Goal: Transaction & Acquisition: Purchase product/service

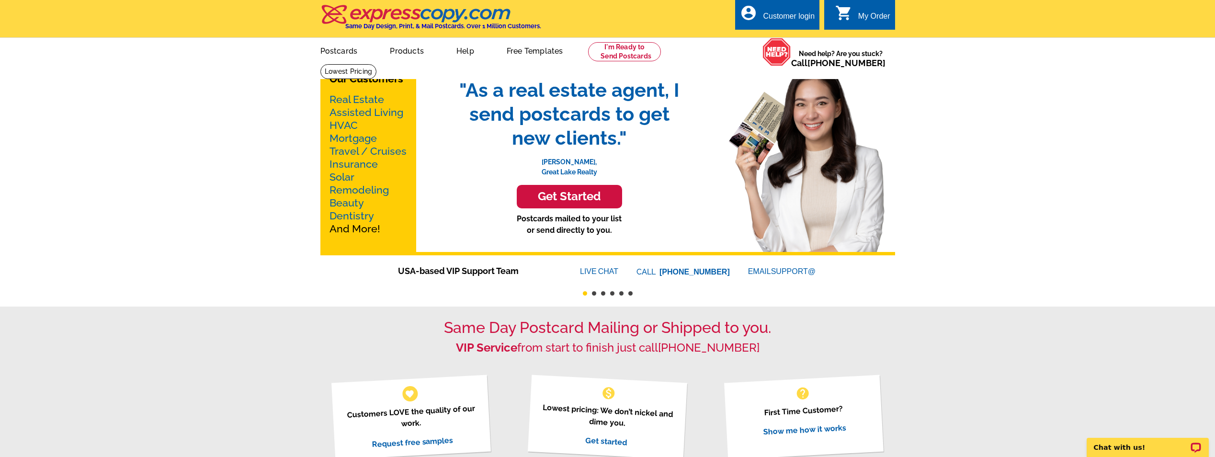
click at [353, 137] on link "Mortgage" at bounding box center [352, 138] width 47 height 12
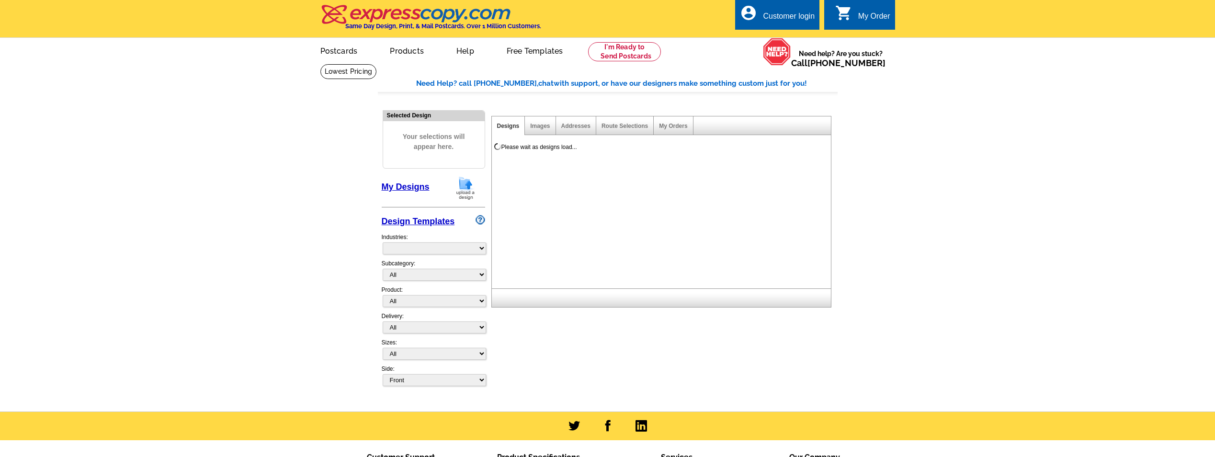
select select "774"
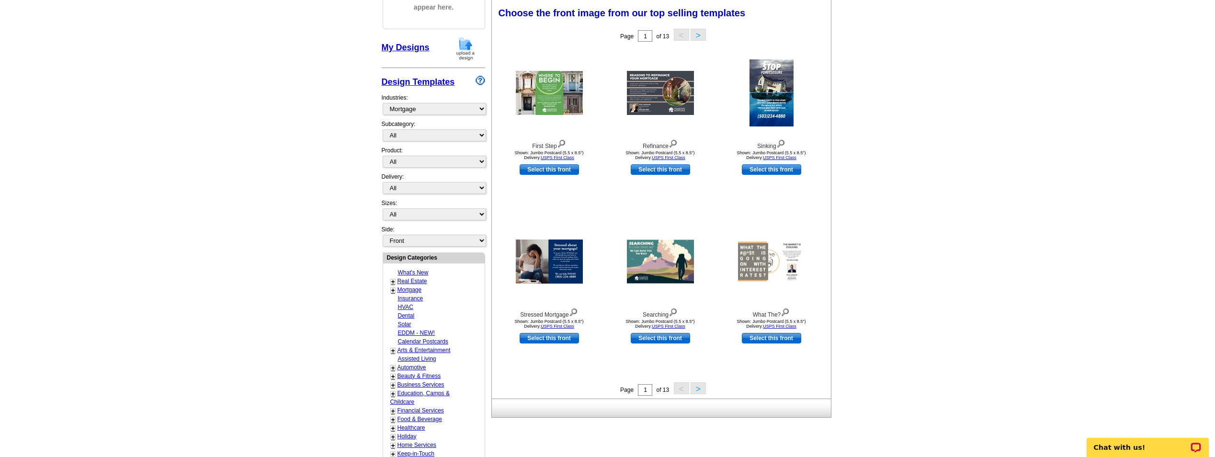
scroll to position [144, 0]
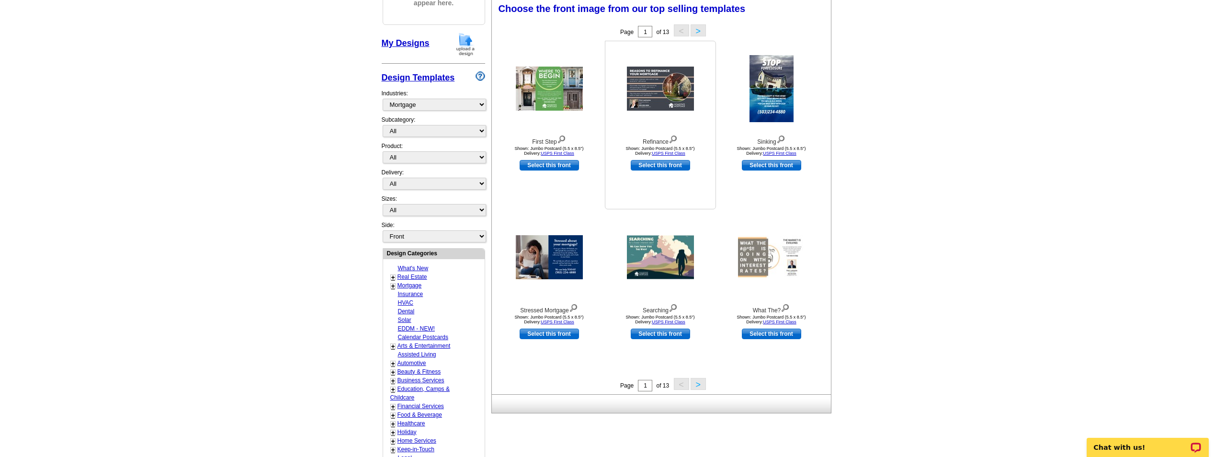
click at [677, 101] on img at bounding box center [660, 89] width 67 height 44
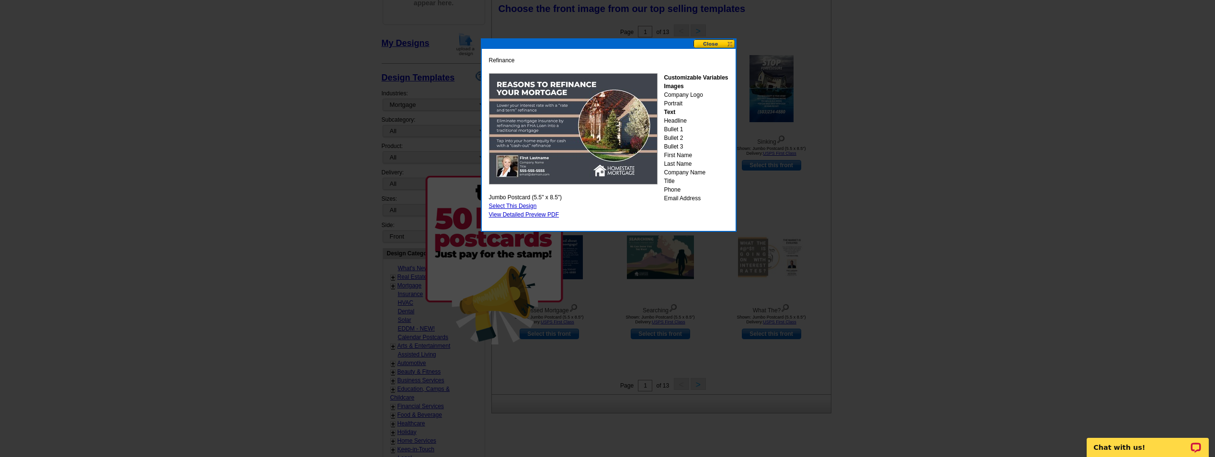
click at [725, 49] on div "Refinance Customizable Variables Images Company Logo Portrait Text Headline Bul…" at bounding box center [609, 137] width 254 height 177
click at [726, 45] on button at bounding box center [714, 43] width 42 height 9
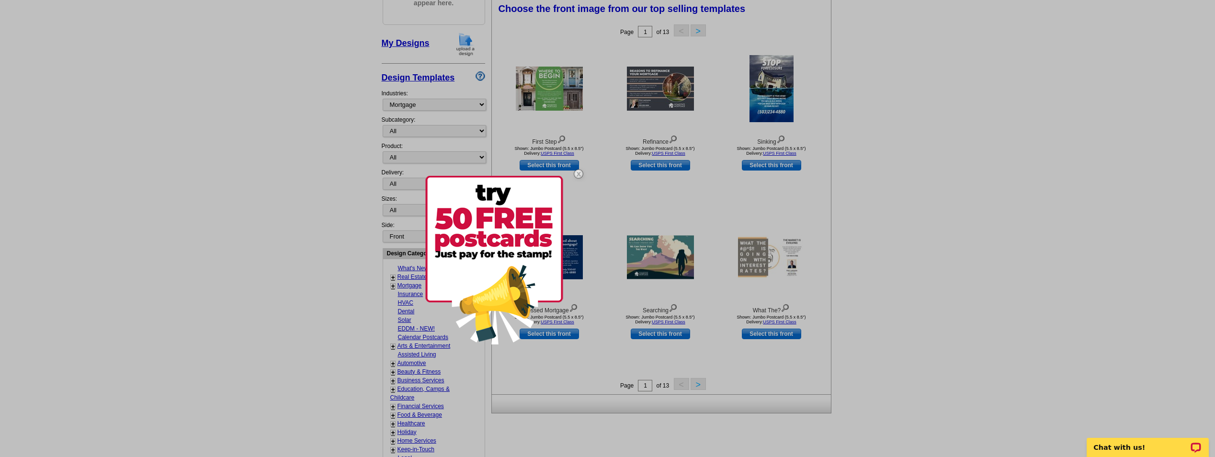
click at [577, 171] on img at bounding box center [578, 174] width 28 height 28
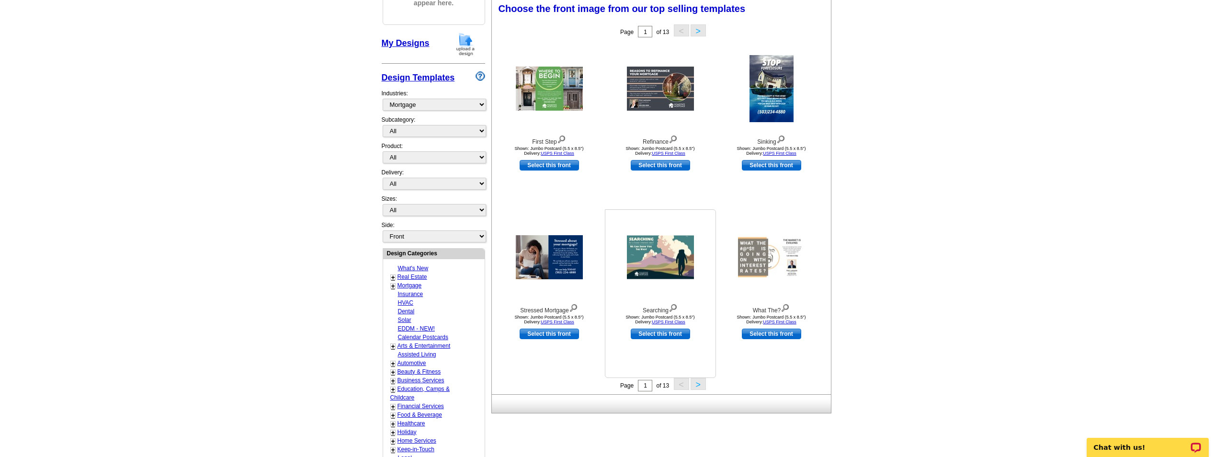
click at [633, 267] on img at bounding box center [660, 258] width 67 height 44
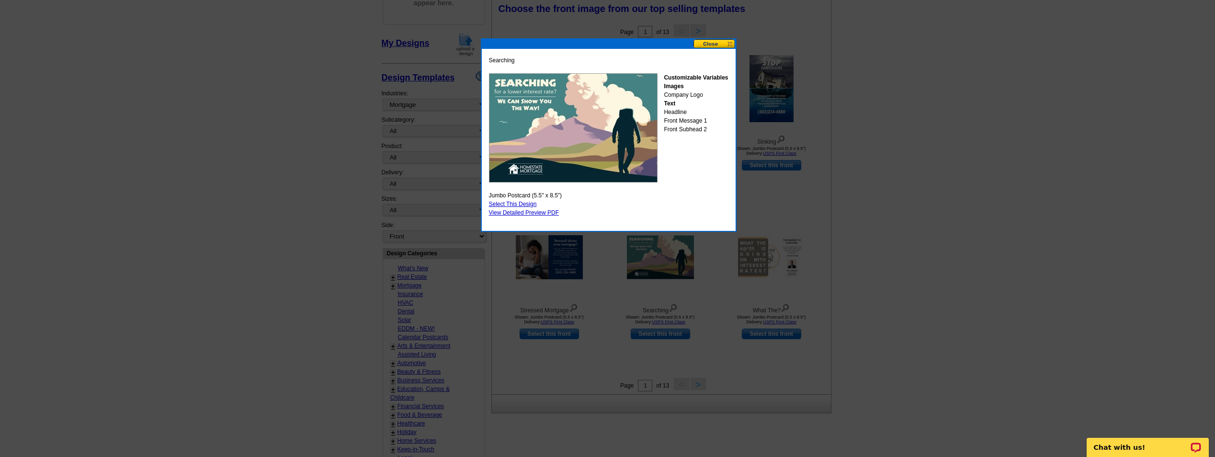
click at [730, 44] on button at bounding box center [714, 43] width 42 height 9
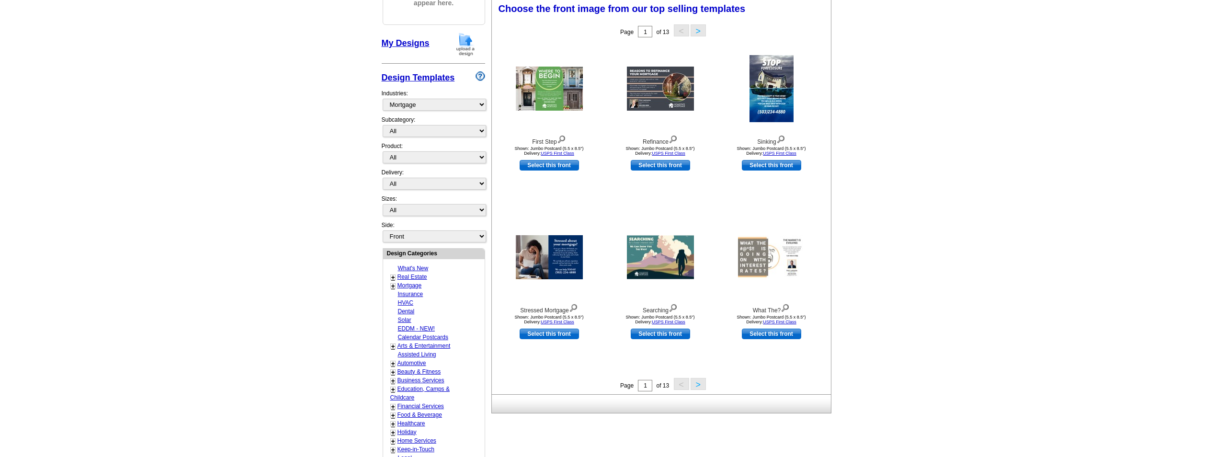
click at [695, 387] on button ">" at bounding box center [697, 384] width 15 height 12
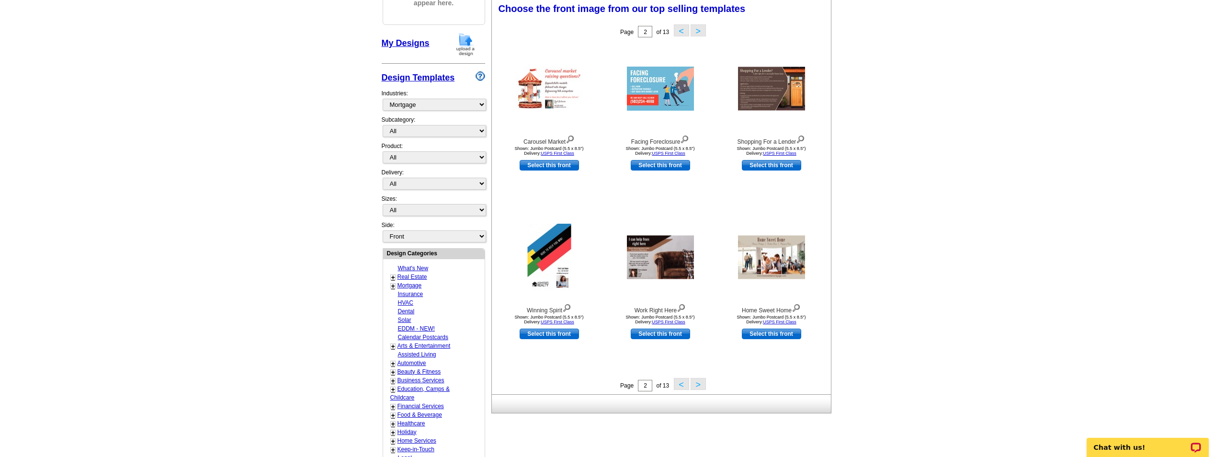
click at [394, 289] on link "+" at bounding box center [393, 286] width 4 height 8
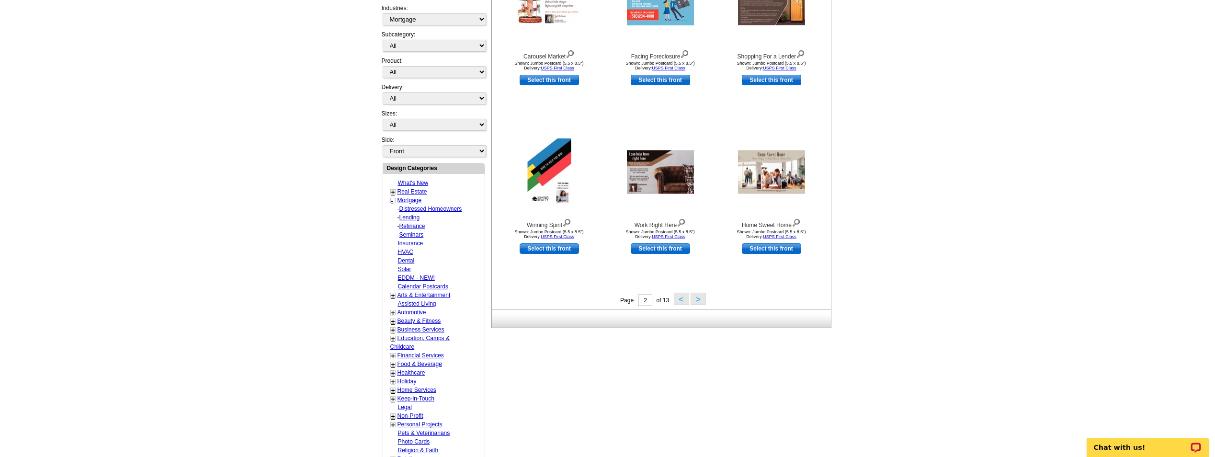
scroll to position [239, 0]
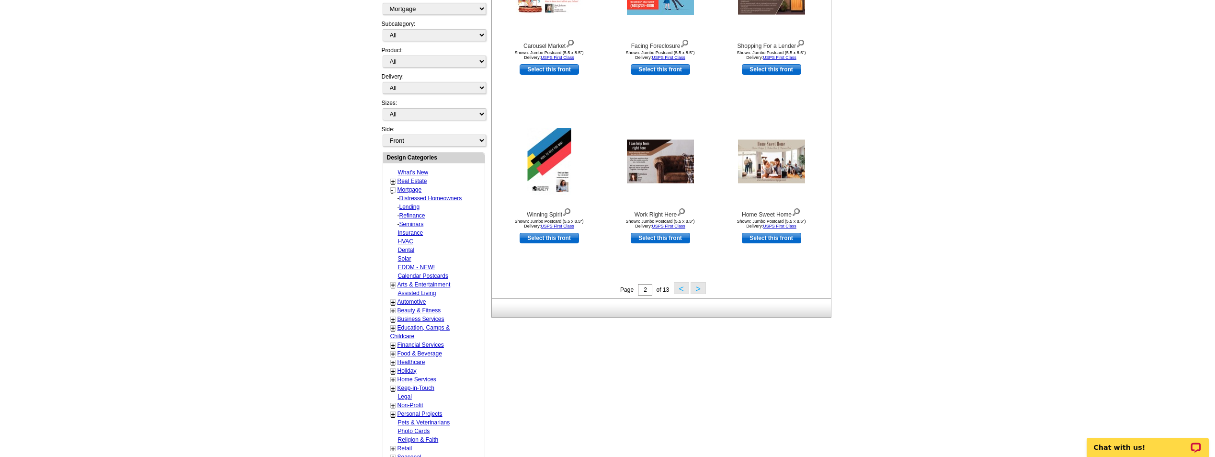
click at [414, 217] on link "Refinance" at bounding box center [412, 215] width 26 height 7
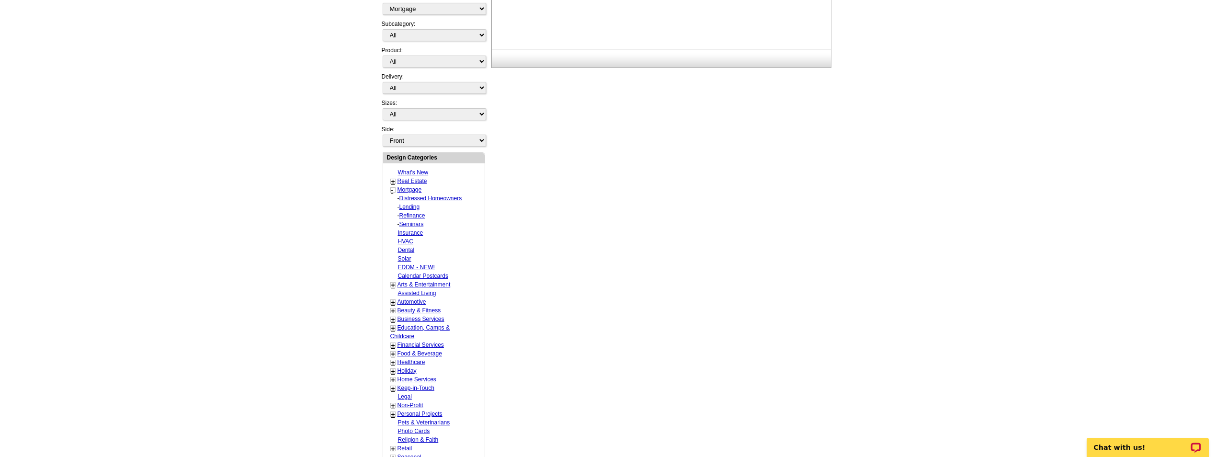
select select "1169"
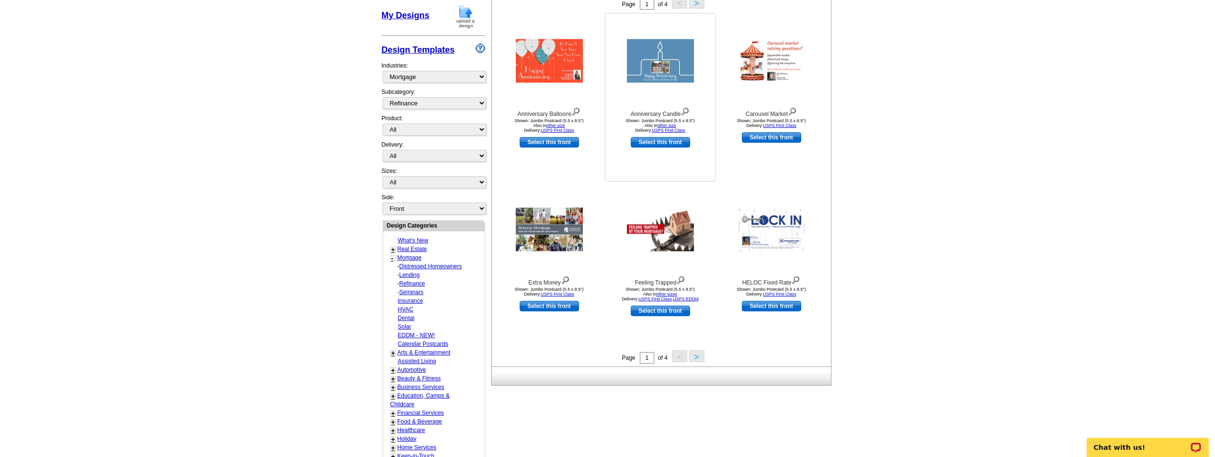
scroll to position [237, 0]
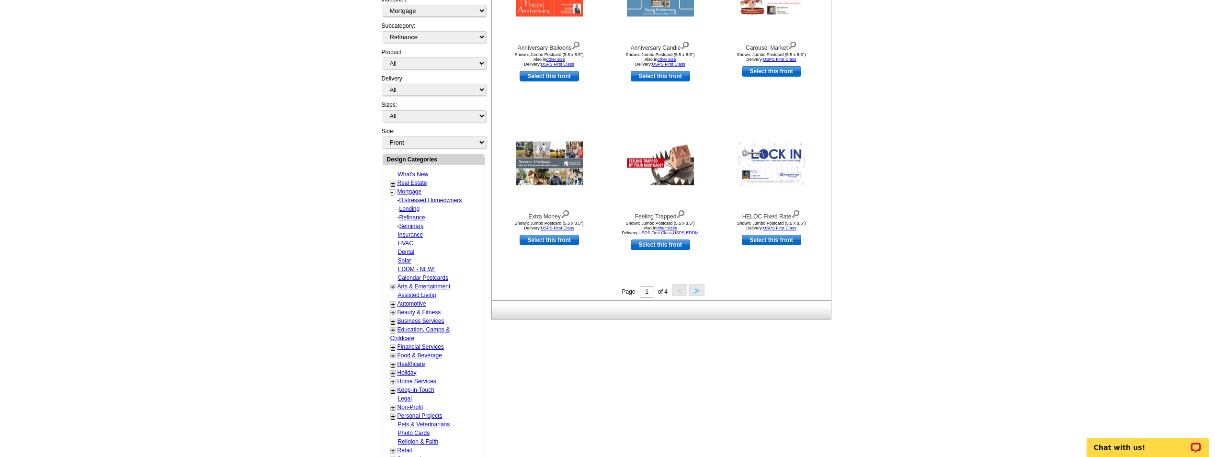
click at [693, 290] on button ">" at bounding box center [696, 290] width 15 height 12
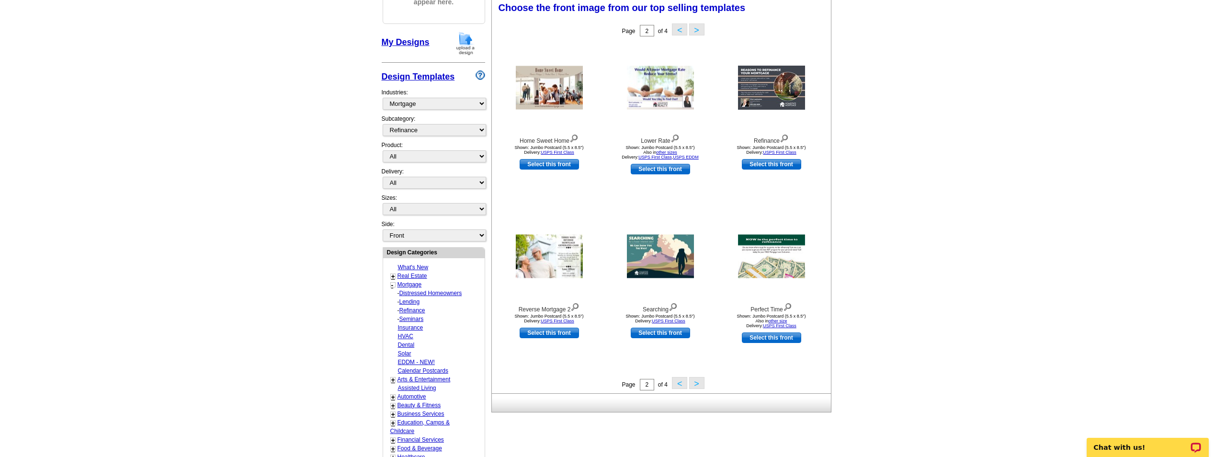
scroll to position [142, 0]
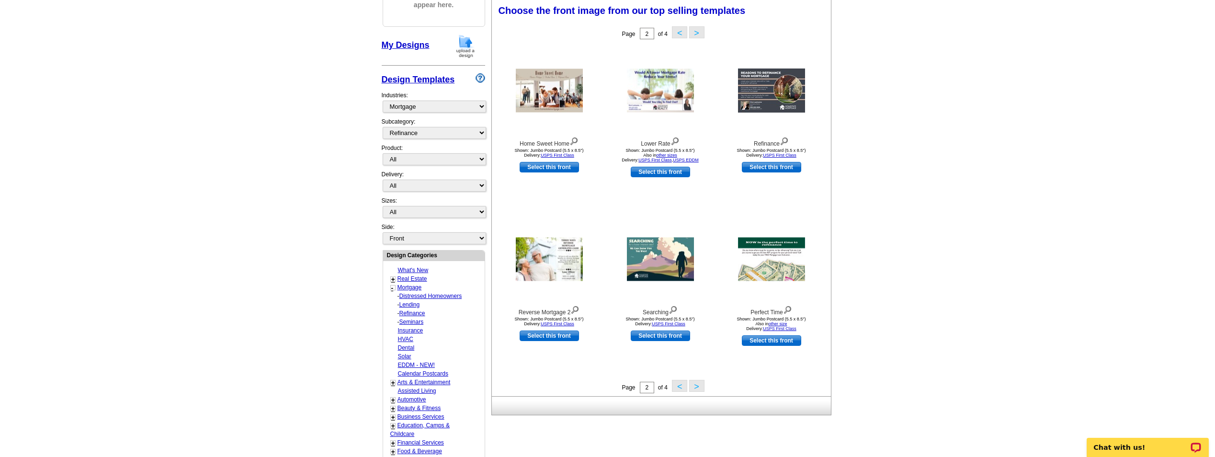
click at [699, 388] on button ">" at bounding box center [696, 386] width 15 height 12
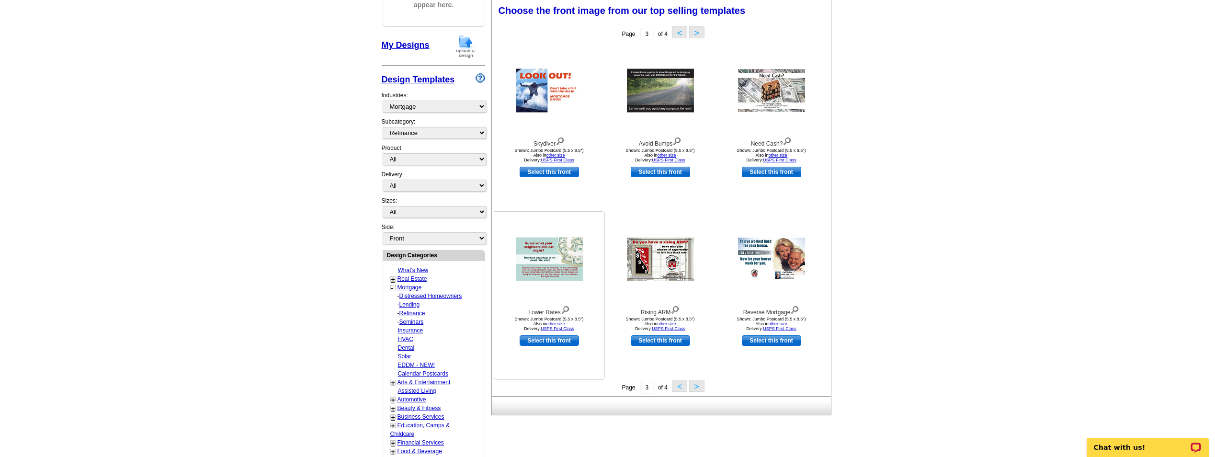
click at [548, 262] on img at bounding box center [549, 259] width 67 height 44
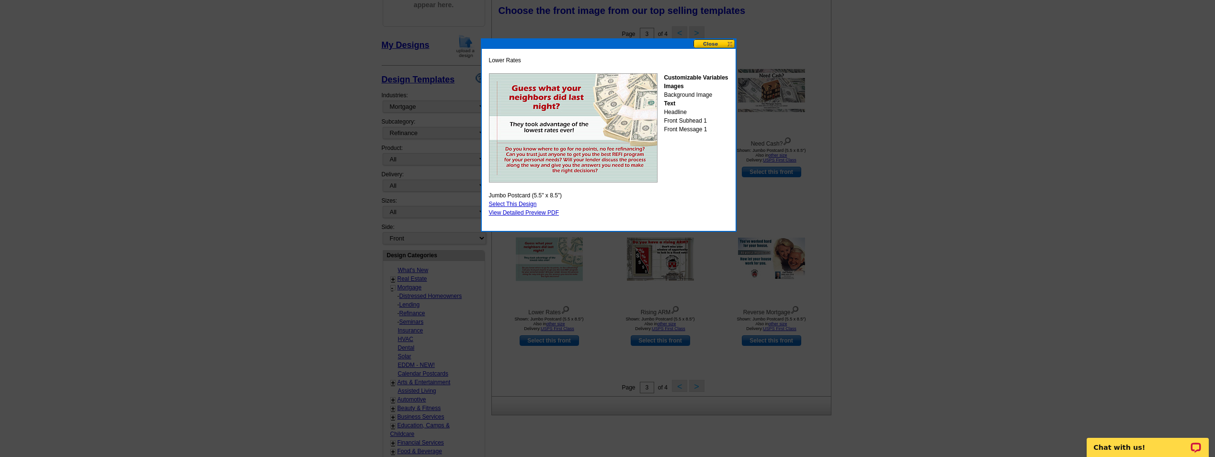
click at [703, 45] on button at bounding box center [714, 43] width 42 height 9
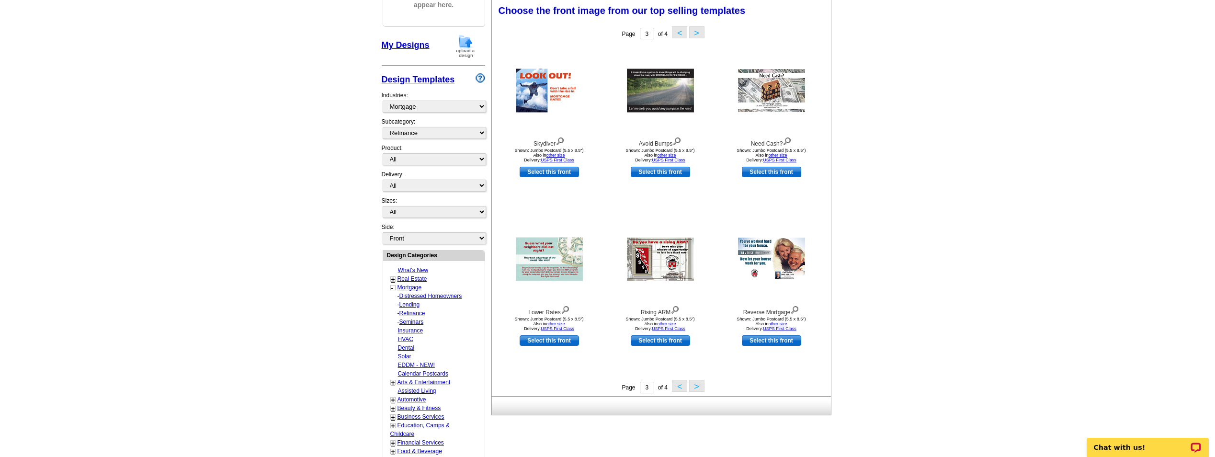
click at [676, 384] on button "<" at bounding box center [679, 386] width 15 height 12
